Goal: Transaction & Acquisition: Purchase product/service

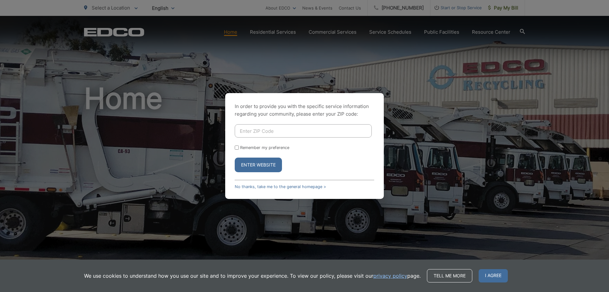
click at [287, 127] on input "Enter ZIP Code" at bounding box center [303, 130] width 137 height 13
type input "92029"
click at [270, 166] on button "Enter Website" at bounding box center [258, 164] width 47 height 15
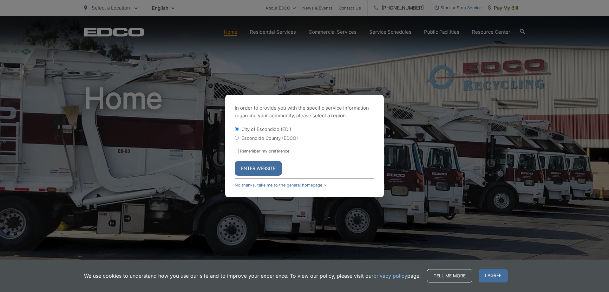
click at [238, 139] on input "Escondido County (EDCO)" at bounding box center [237, 138] width 4 height 4
radio input "true"
click at [260, 168] on button "Enter Website" at bounding box center [258, 168] width 47 height 15
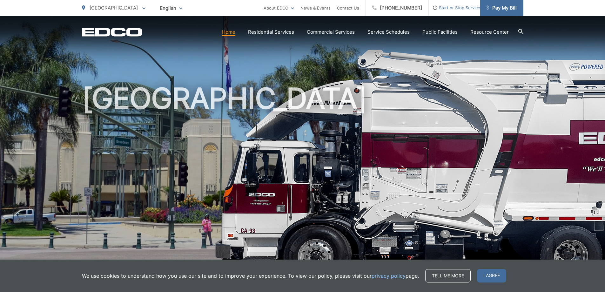
click at [509, 9] on span "Pay My Bill" at bounding box center [501, 8] width 30 height 8
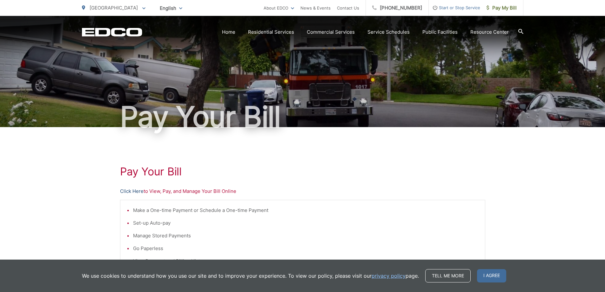
click at [137, 193] on link "Click Here" at bounding box center [131, 191] width 23 height 8
